Goal: Task Accomplishment & Management: Complete application form

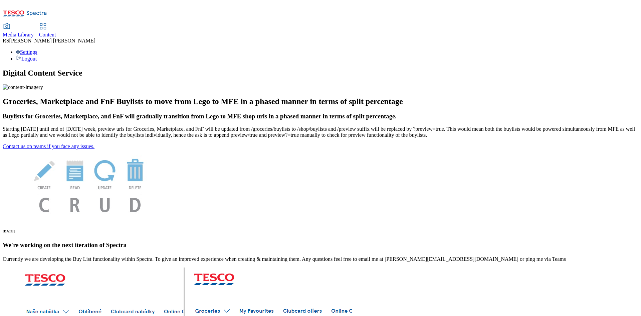
click at [56, 32] on span "Content" at bounding box center [47, 35] width 17 height 6
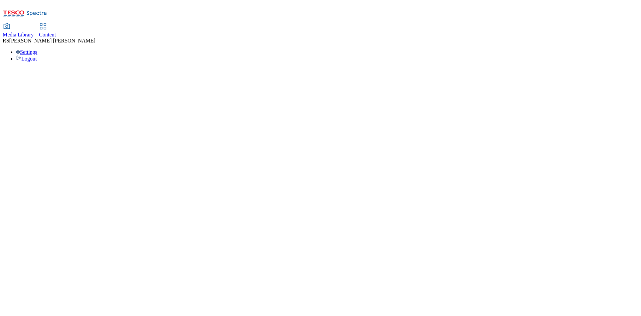
select select "ghs-[GEOGRAPHIC_DATA]"
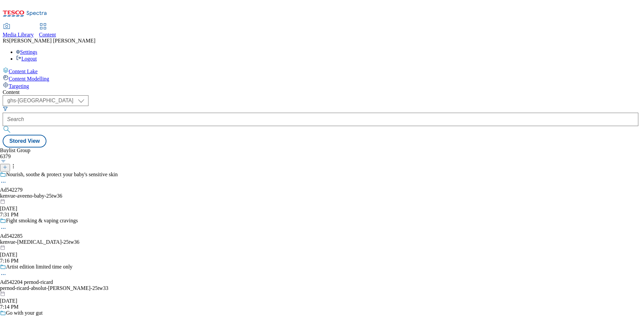
click at [10, 164] on button at bounding box center [5, 168] width 10 height 8
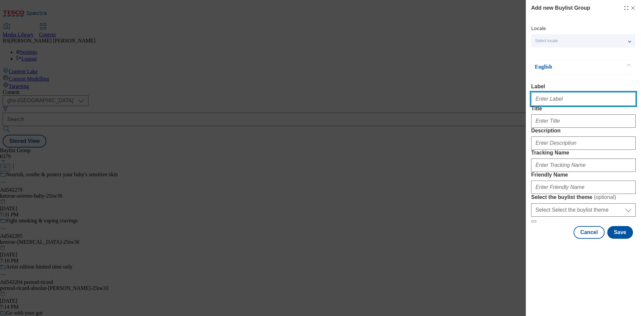
click at [569, 100] on input "Label" at bounding box center [583, 98] width 105 height 13
paste input "542281"
type input "Ad542281"
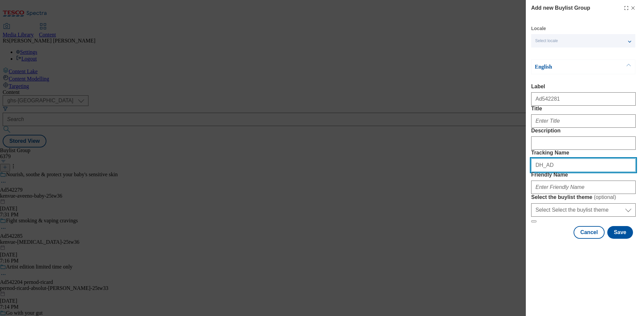
paste input "542281"
type input "DH_AD542281"
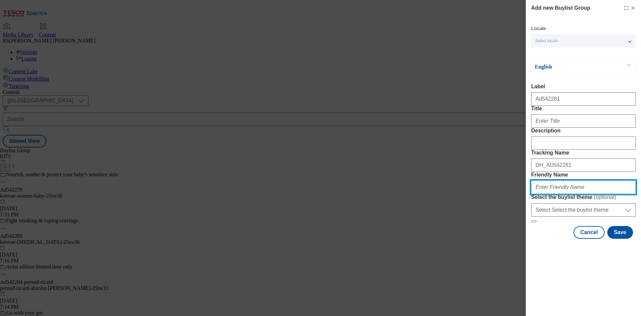
paste input "kenvue-[PERSON_NAME]-[MEDICAL_DATA]-25tw36"
type input "kenvue-[PERSON_NAME]-[MEDICAL_DATA]-25tw36"
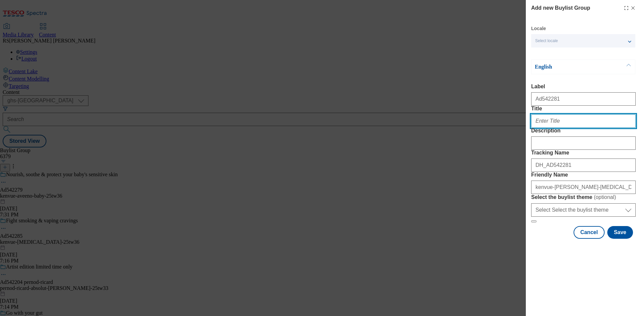
click at [567, 128] on input "Title" at bounding box center [583, 120] width 105 height 13
click at [559, 128] on input "Title" at bounding box center [583, 120] width 105 height 13
paste input "2x more moisture absorption to keep skin soft and dry"
type input "2x more moisture absorption to keep skin soft and dry"
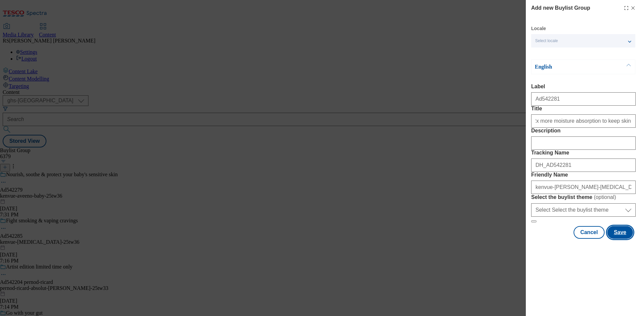
click at [625, 238] on button "Save" at bounding box center [620, 232] width 26 height 13
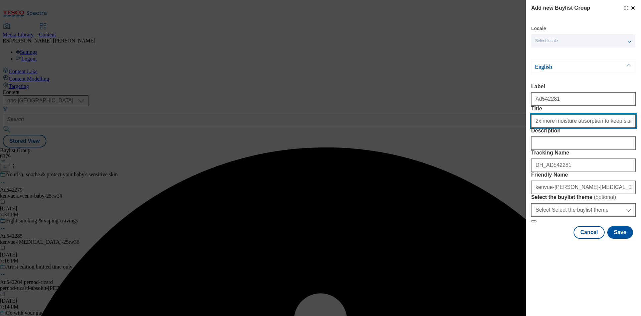
click at [617, 128] on input "2x more moisture absorption to keep skin soft and dry" at bounding box center [583, 120] width 105 height 13
type input "2x more moisture absorption to keep skin soft and dry"
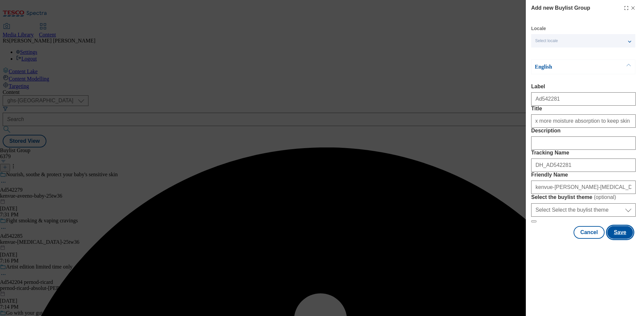
click at [629, 238] on button "Save" at bounding box center [620, 232] width 26 height 13
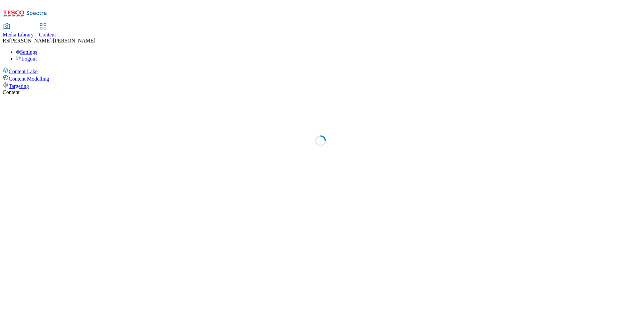
select select "ghs-[GEOGRAPHIC_DATA]"
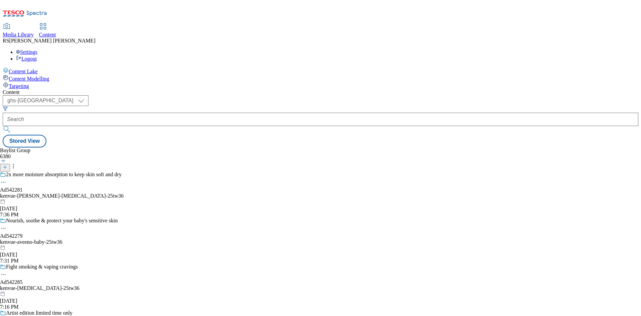
click at [124, 193] on div "kenvue-[PERSON_NAME]-[MEDICAL_DATA]-25tw36" at bounding box center [62, 196] width 124 height 6
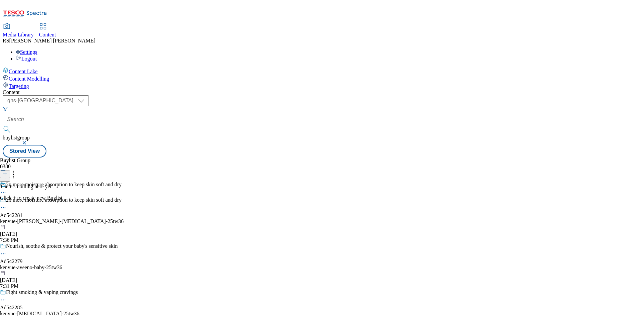
click at [7, 171] on icon at bounding box center [5, 173] width 5 height 5
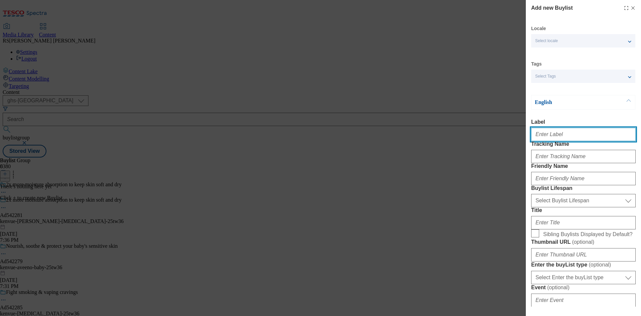
click at [577, 135] on input "Label" at bounding box center [583, 134] width 105 height 13
paste input "542281"
type input "Ad542281"
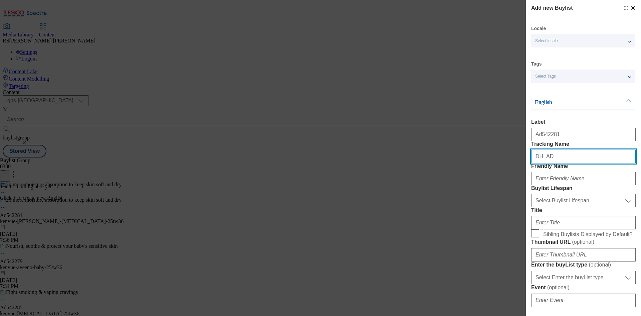
paste input "542281"
type input "DH_AD542281"
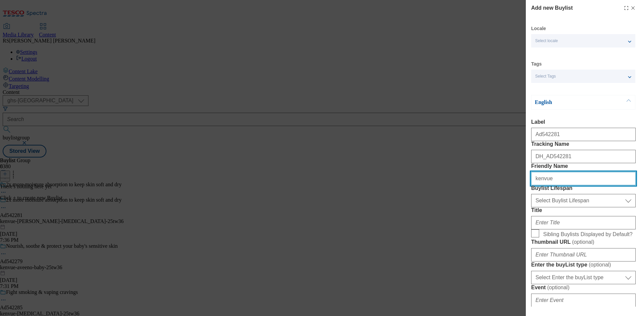
type input "kenvue"
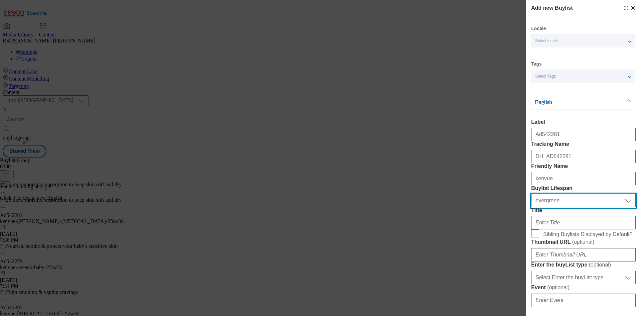
select select "tactical"
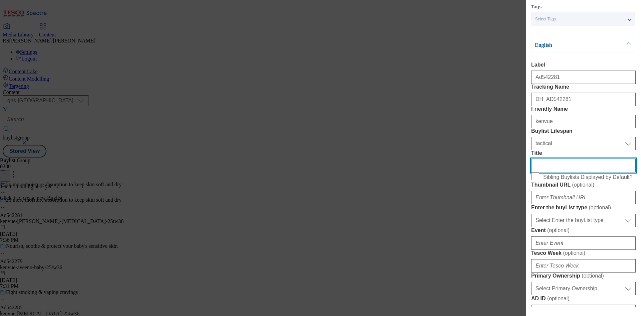
scroll to position [167, 0]
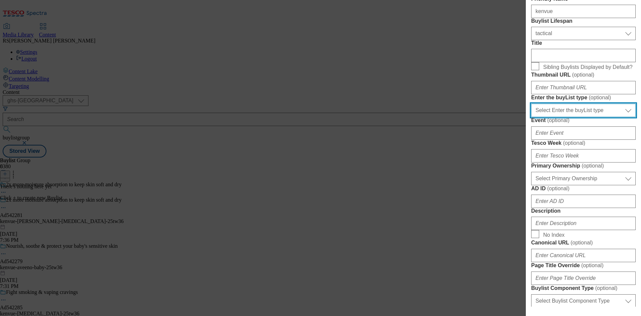
click at [588, 117] on select "Select Enter the buyList type event supplier funded long term >4 weeks supplier…" at bounding box center [583, 110] width 105 height 13
select select "supplier funded short term 1-3 weeks"
click at [531, 117] on select "Select Enter the buyList type event supplier funded long term >4 weeks supplier…" at bounding box center [583, 110] width 105 height 13
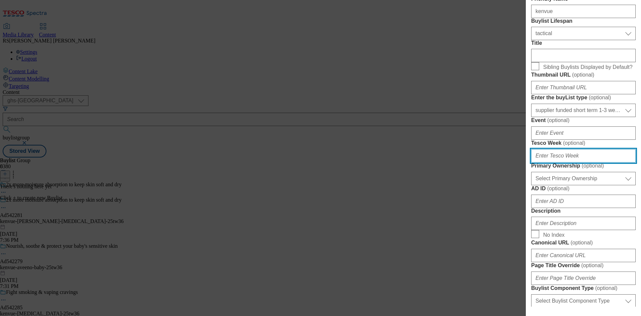
click at [573, 162] on input "Tesco Week ( optional )" at bounding box center [583, 155] width 105 height 13
type input "36"
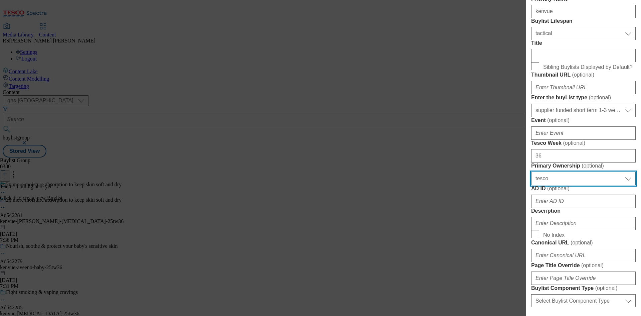
select select "dunnhumby"
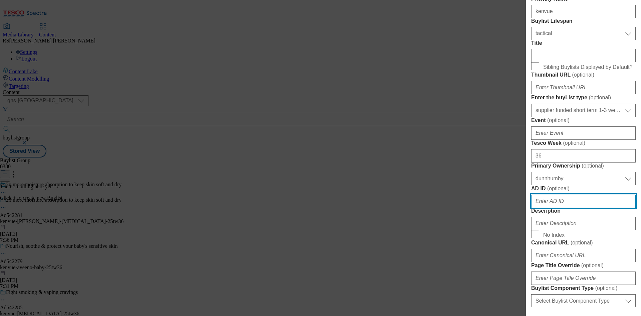
scroll to position [336, 0]
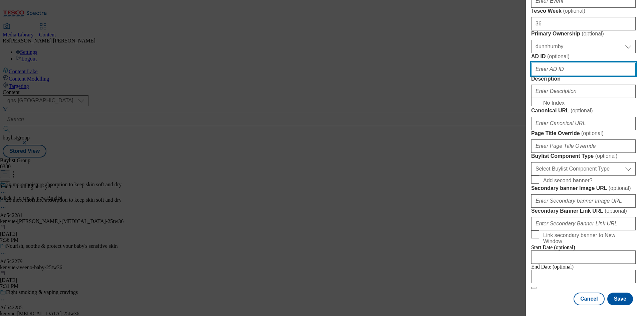
paste input "542281"
type input "542281"
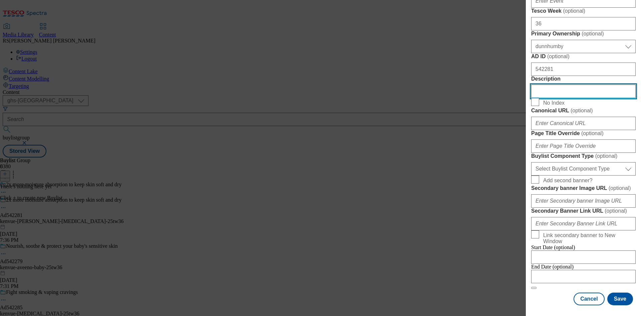
scroll to position [436, 0]
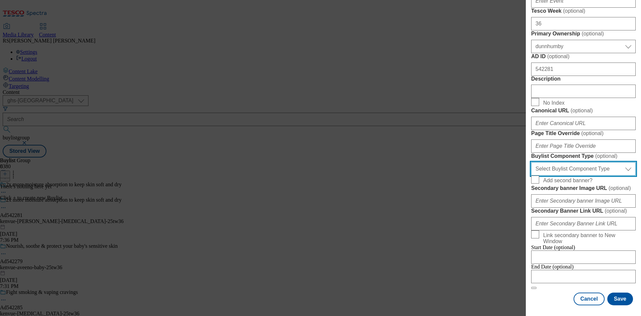
click at [578, 175] on select "Select Buylist Component Type Banner Competition Header Meal" at bounding box center [583, 168] width 105 height 13
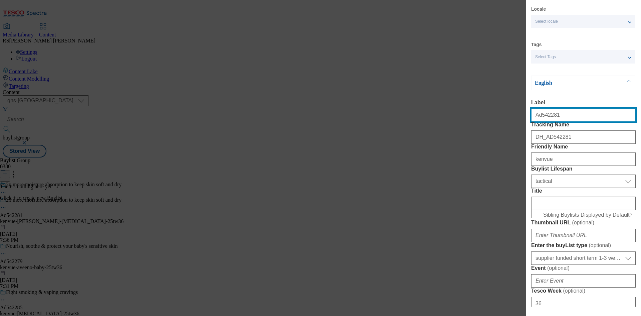
select select "Banner"
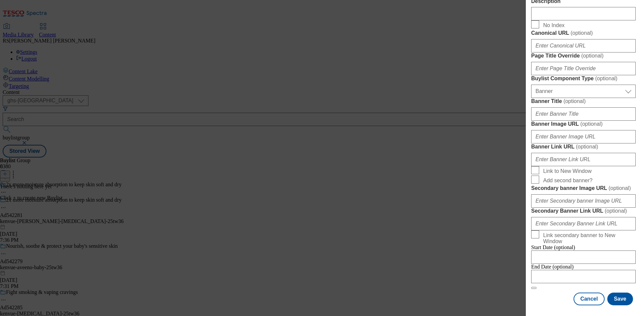
scroll to position [662, 0]
click at [548, 293] on div "Cancel Save" at bounding box center [583, 298] width 105 height 13
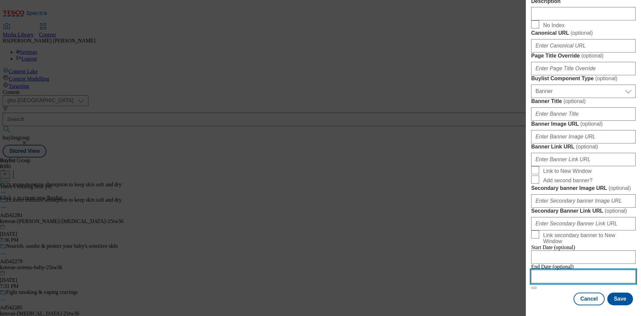
click at [570, 270] on input "Modal" at bounding box center [583, 276] width 105 height 13
select select "2025"
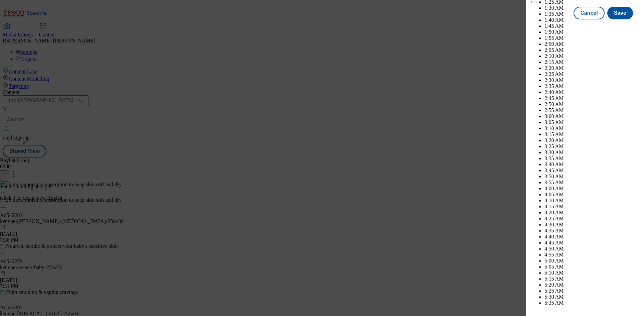
scroll to position [2900, 0]
select select "December"
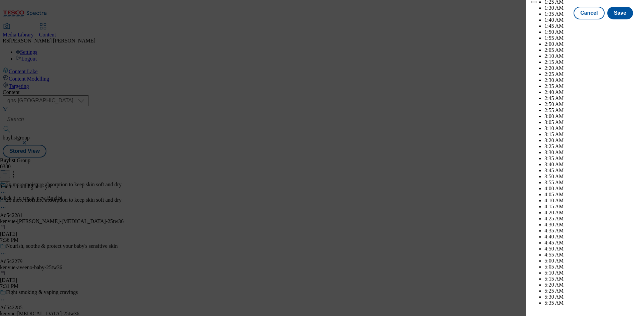
drag, startPoint x: 616, startPoint y: 87, endPoint x: 621, endPoint y: 87, distance: 4.0
select select "2026"
select select "February"
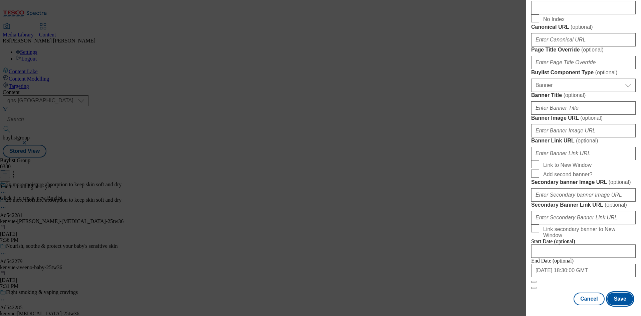
click at [611, 297] on button "Save" at bounding box center [620, 298] width 26 height 13
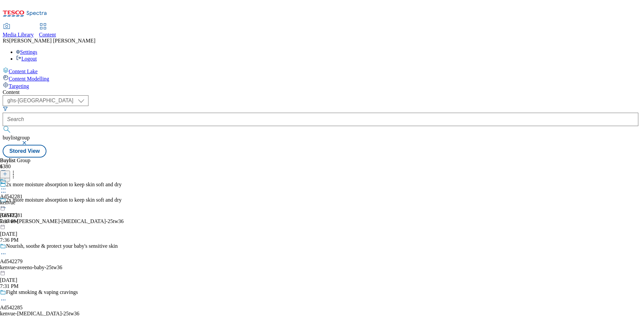
click at [23, 178] on div "Ad542281 kenvue [DATE] 7:37 PM" at bounding box center [11, 201] width 23 height 46
click at [7, 171] on icon at bounding box center [5, 173] width 5 height 5
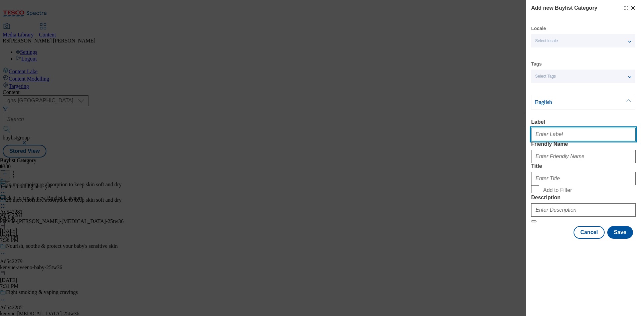
click at [568, 137] on input "Label" at bounding box center [583, 134] width 105 height 13
paste input "542281"
type input "Ad542281"
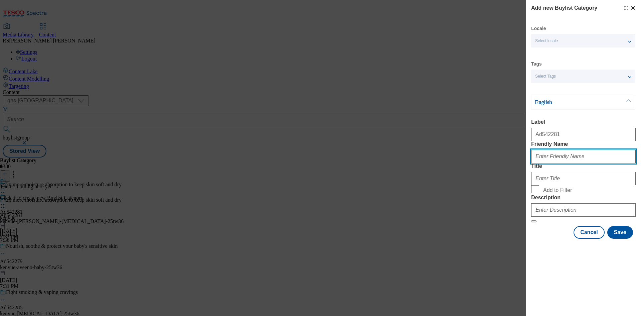
drag, startPoint x: 573, startPoint y: 171, endPoint x: 578, endPoint y: 178, distance: 9.0
click at [573, 163] on input "Friendly Name" at bounding box center [583, 156] width 105 height 13
paste input "kenvue-[PERSON_NAME]-[MEDICAL_DATA]"
type input "kenvue-[PERSON_NAME]-[MEDICAL_DATA]"
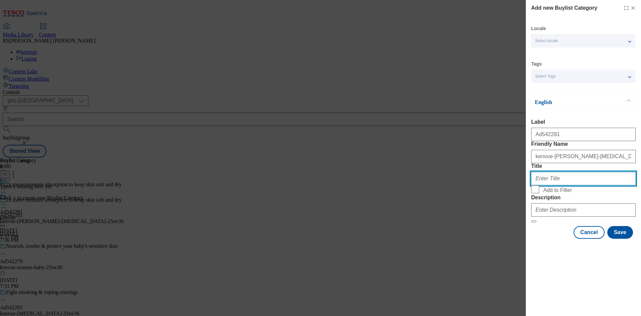
paste input "[GEOGRAPHIC_DATA]"
type input "[GEOGRAPHIC_DATA]"
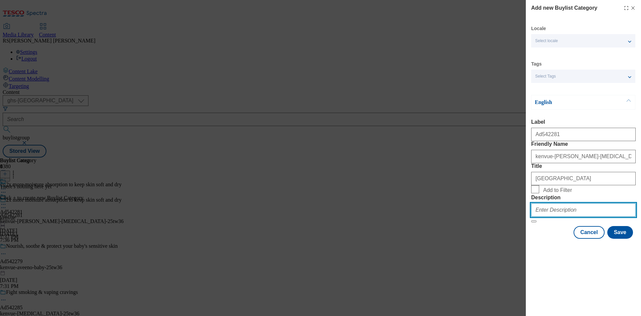
click at [574, 216] on input "Description" at bounding box center [583, 209] width 105 height 13
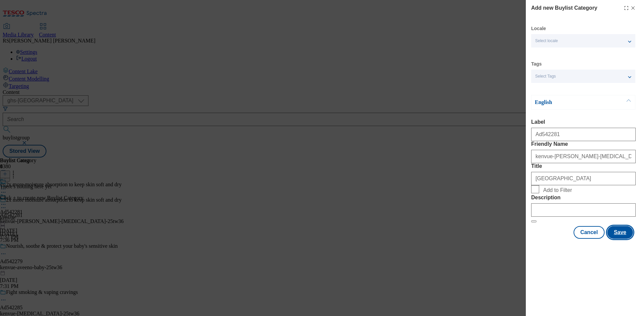
click at [620, 238] on button "Save" at bounding box center [620, 232] width 26 height 13
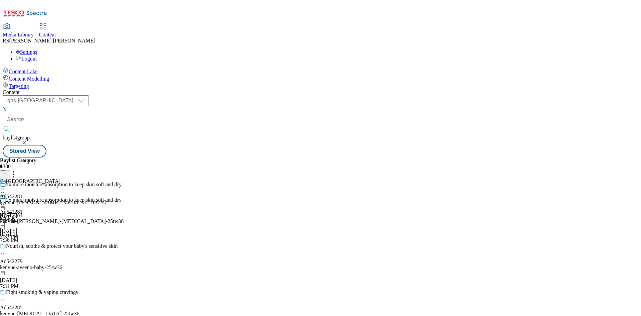
click at [106, 199] on div "kenvue-[PERSON_NAME]-[MEDICAL_DATA]" at bounding box center [53, 202] width 106 height 6
click at [7, 171] on icon at bounding box center [5, 173] width 5 height 5
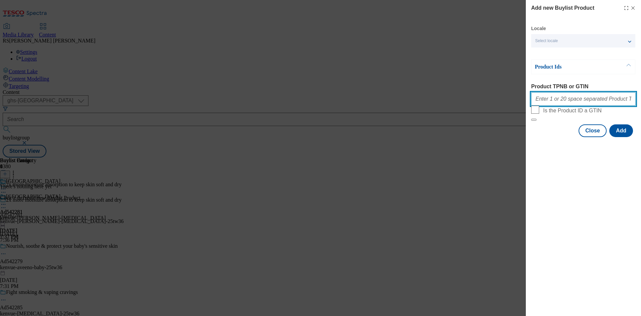
click at [586, 105] on input "Product TPNB or GTIN" at bounding box center [583, 98] width 105 height 13
paste input "92206314 92547117 86488351 51477884 92869145"
type input "92206314 92547117 86488351 51477884 92869145"
click at [622, 137] on button "Add" at bounding box center [621, 130] width 24 height 13
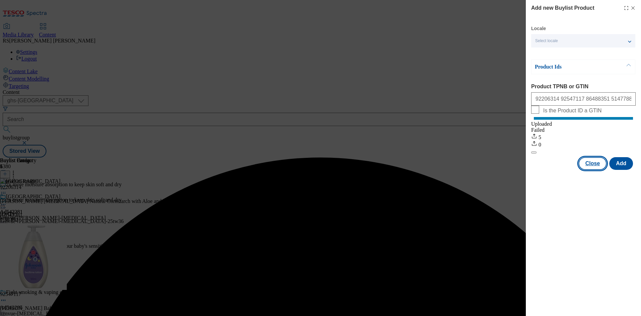
click at [593, 169] on button "Close" at bounding box center [593, 163] width 28 height 13
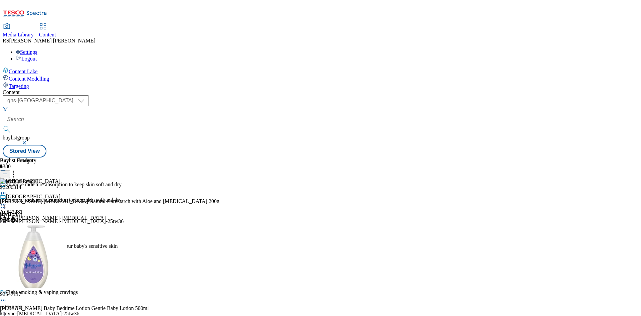
click at [6, 207] on circle at bounding box center [5, 207] width 1 height 1
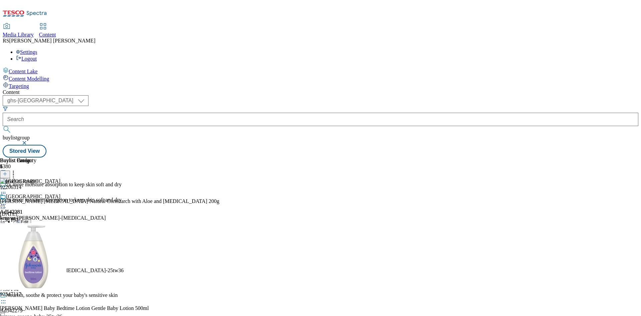
click at [28, 219] on span "Edit" at bounding box center [25, 221] width 8 height 5
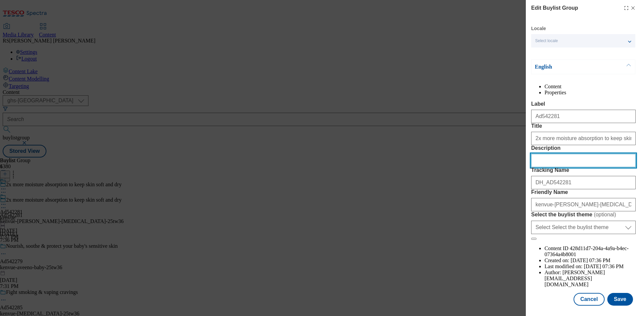
click at [571, 167] on input "Description" at bounding box center [583, 160] width 105 height 13
paste input "[PERSON_NAME] [MEDICAL_DATA] Natural Cornstarch with Aloe and [MEDICAL_DATA] 20…"
type input "[PERSON_NAME] [MEDICAL_DATA] Natural Cornstarch with Aloe and [MEDICAL_DATA] 20…"
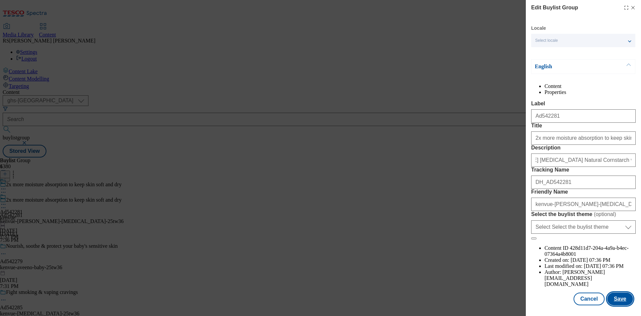
scroll to position [0, 0]
click at [619, 297] on button "Save" at bounding box center [620, 298] width 26 height 13
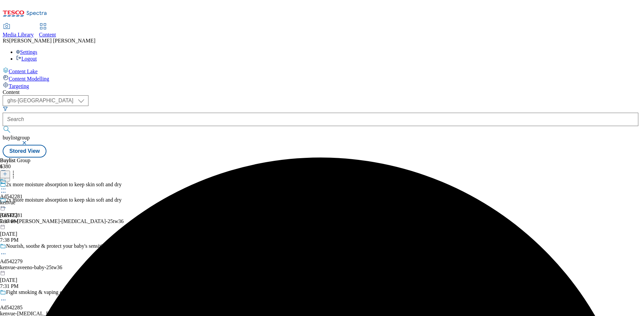
click at [7, 185] on icon at bounding box center [3, 188] width 7 height 7
click at [28, 200] on span "Edit" at bounding box center [25, 202] width 8 height 5
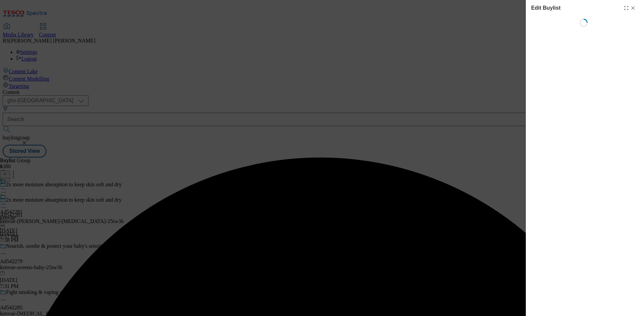
select select "tactical"
select select "supplier funded short term 1-3 weeks"
select select "dunnhumby"
select select "Banner"
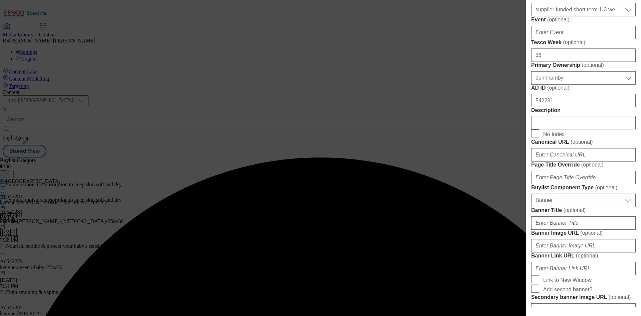
scroll to position [367, 0]
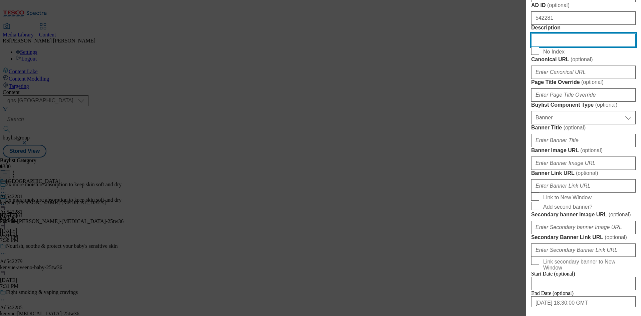
click at [570, 47] on input "Description" at bounding box center [583, 39] width 105 height 13
paste input "[PERSON_NAME] [MEDICAL_DATA] Natural Cornstarch with Aloe and [MEDICAL_DATA] 20…"
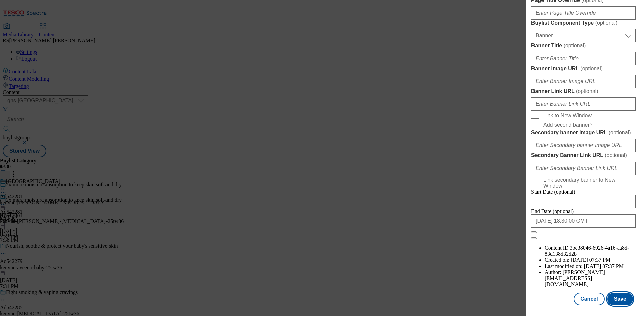
scroll to position [691, 0]
type input "[PERSON_NAME] [MEDICAL_DATA] Natural Cornstarch with Aloe and [MEDICAL_DATA] 20…"
click at [613, 295] on button "Save" at bounding box center [620, 298] width 26 height 13
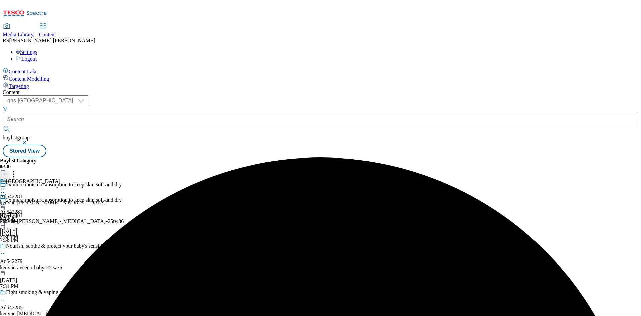
click at [7, 185] on icon at bounding box center [3, 188] width 7 height 7
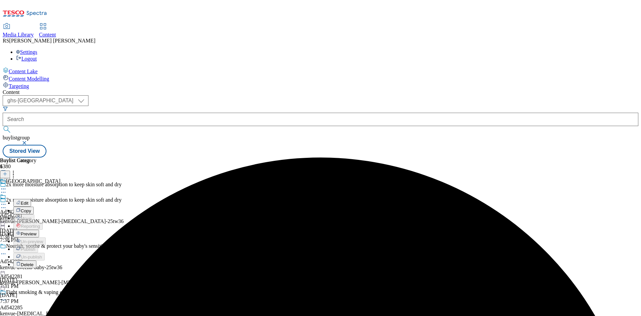
click at [28, 200] on span "Edit" at bounding box center [25, 202] width 8 height 5
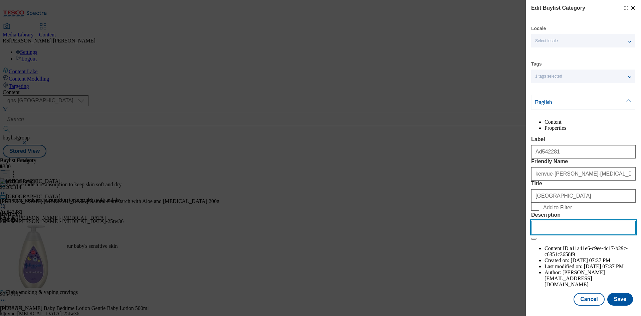
click at [586, 234] on input "Description" at bounding box center [583, 226] width 105 height 13
paste input "[PERSON_NAME] [MEDICAL_DATA] Natural Cornstarch with Aloe and [MEDICAL_DATA] 20…"
type input "[PERSON_NAME] [MEDICAL_DATA] Natural Cornstarch with Aloe and [MEDICAL_DATA] 20…"
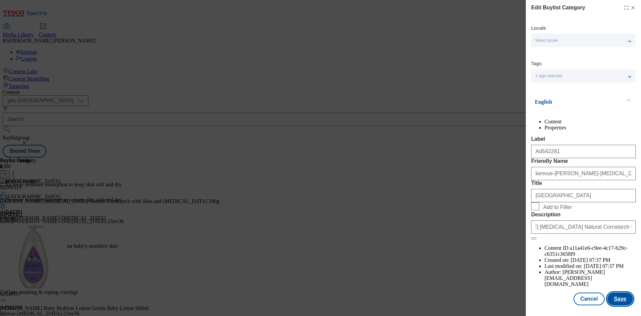
click at [616, 298] on button "Save" at bounding box center [620, 298] width 26 height 13
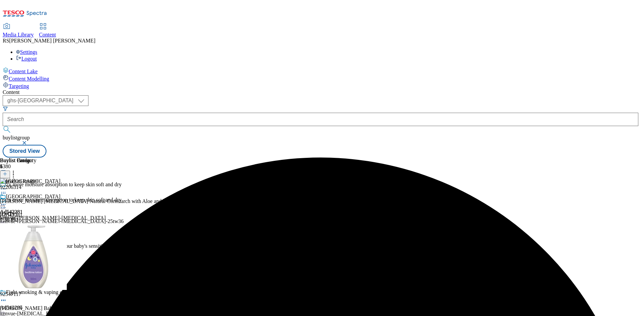
click at [7, 201] on icon at bounding box center [3, 204] width 7 height 7
click at [39, 245] on button "Preview" at bounding box center [26, 249] width 26 height 8
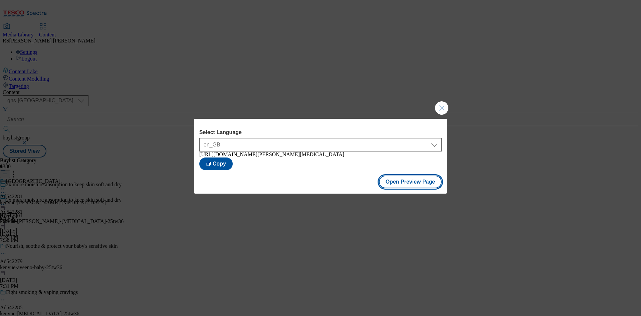
click at [417, 183] on button "Open Preview Page" at bounding box center [410, 181] width 63 height 13
click at [442, 105] on button "Close Modal" at bounding box center [441, 107] width 13 height 13
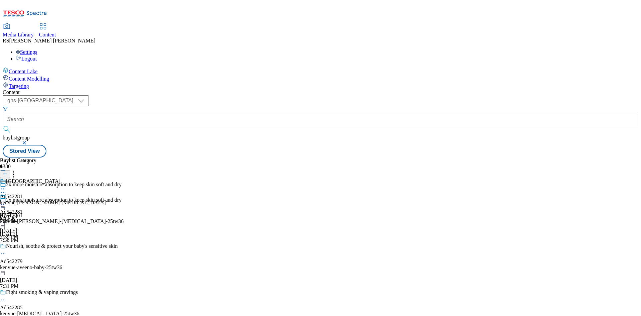
click at [7, 201] on icon at bounding box center [3, 204] width 7 height 7
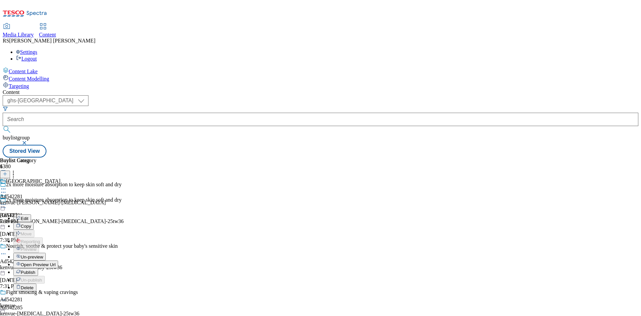
click at [35, 270] on span "Publish" at bounding box center [28, 272] width 15 height 5
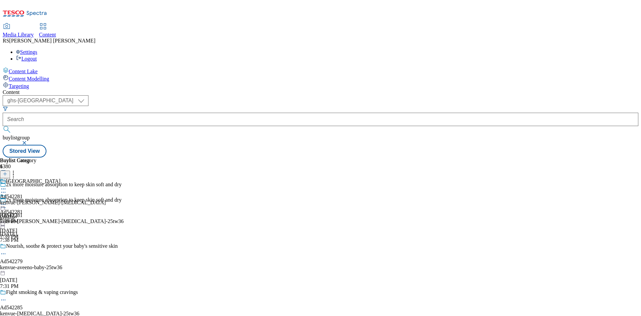
click at [7, 201] on icon at bounding box center [3, 204] width 7 height 7
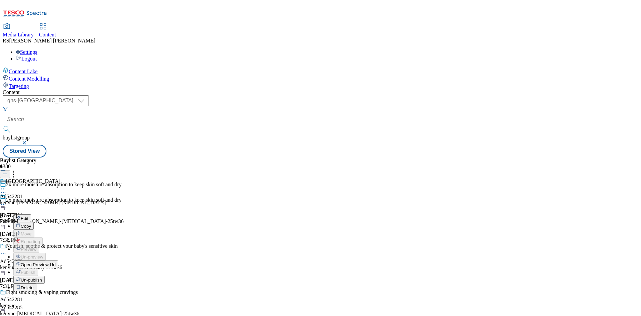
click at [542, 157] on div "Buylist Group 6380 2x more moisture absorption to keep skin soft and dry 2x mor…" at bounding box center [321, 157] width 636 height 0
